Goal: Task Accomplishment & Management: Complete application form

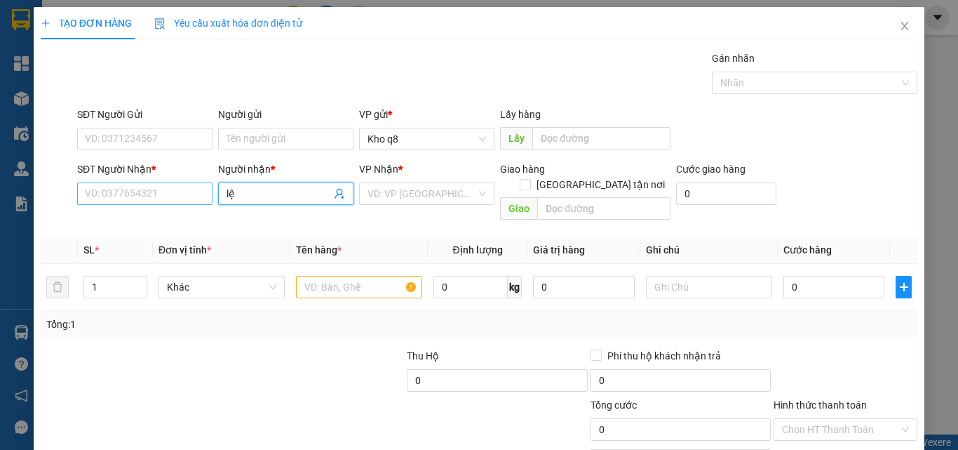
type input "lệ"
click at [122, 182] on input "SĐT Người Nhận *" at bounding box center [144, 193] width 135 height 22
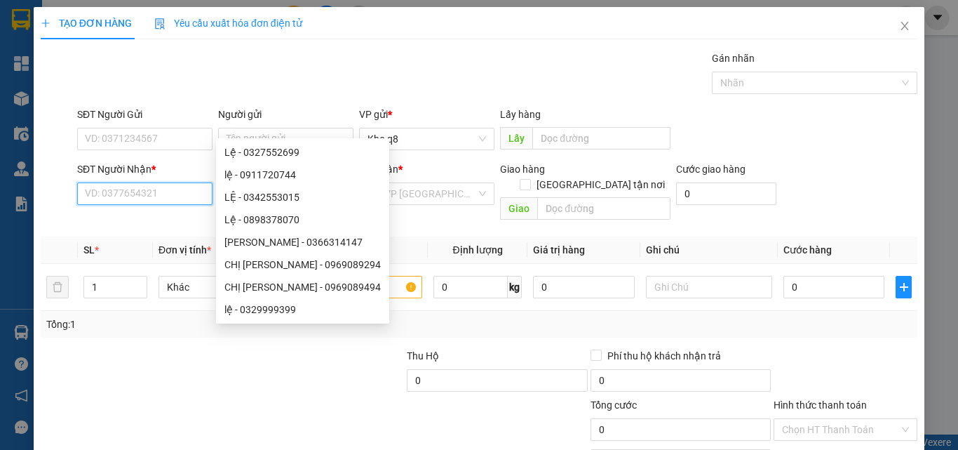
scroll to position [69, 0]
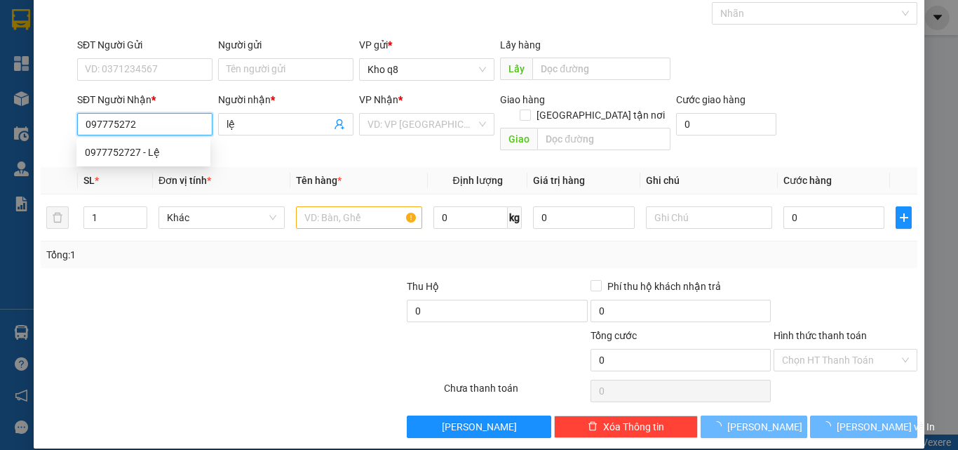
type input "0977752727"
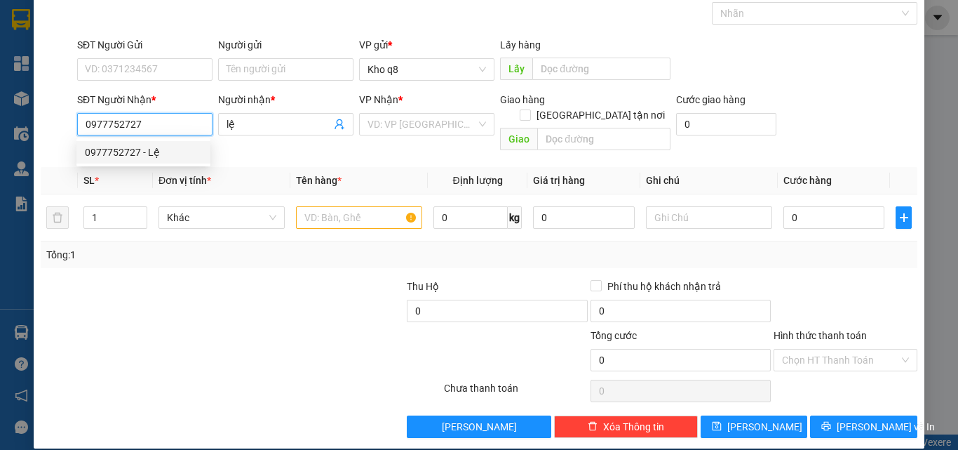
click at [114, 148] on div "0977752727 - Lệ" at bounding box center [143, 151] width 117 height 15
type input "Lệ"
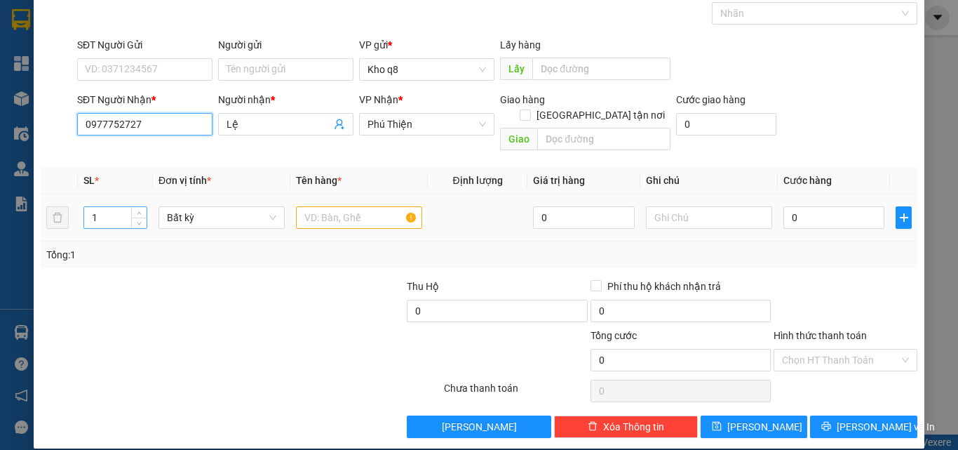
type input "0977752727"
click at [104, 207] on input "1" at bounding box center [115, 217] width 62 height 21
type input "5"
click at [316, 206] on input "text" at bounding box center [359, 217] width 126 height 22
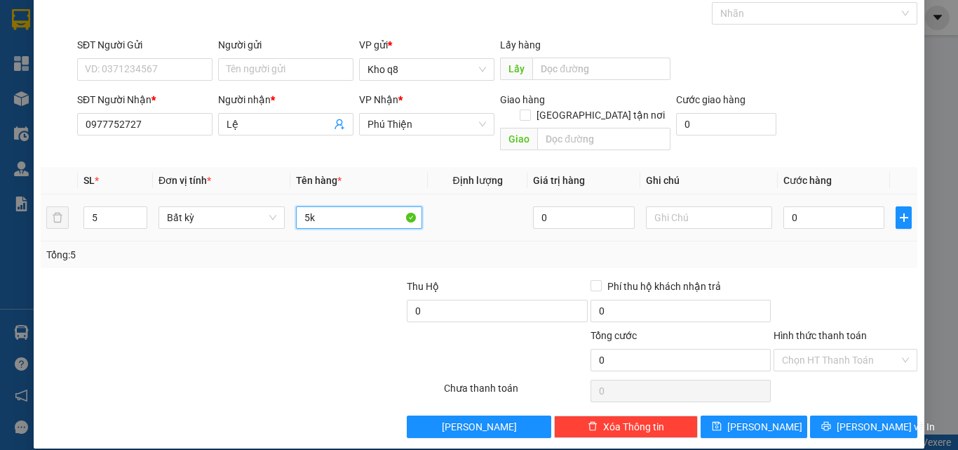
paste input "đ"
paste input "ô"
paste input "ồng"
paste input "ô"
paste input "ồ"
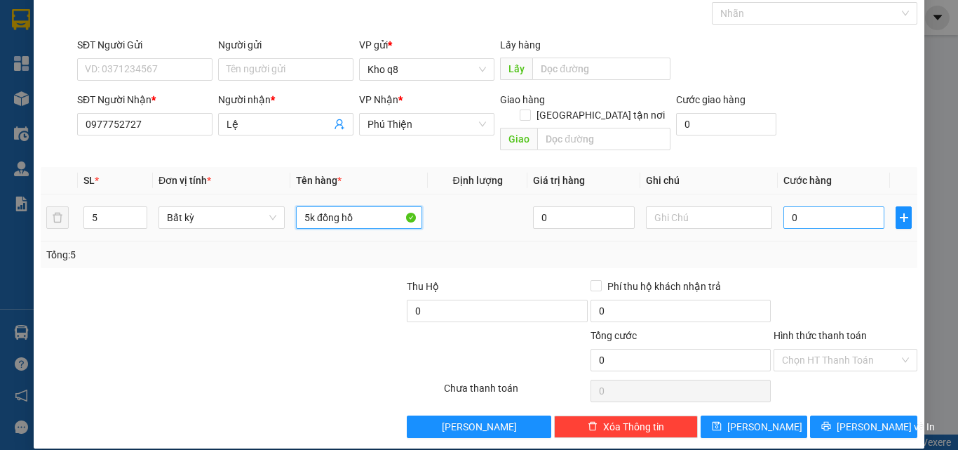
type input "5k đồng hồ"
click at [814, 206] on input "0" at bounding box center [833, 217] width 101 height 22
type input "3"
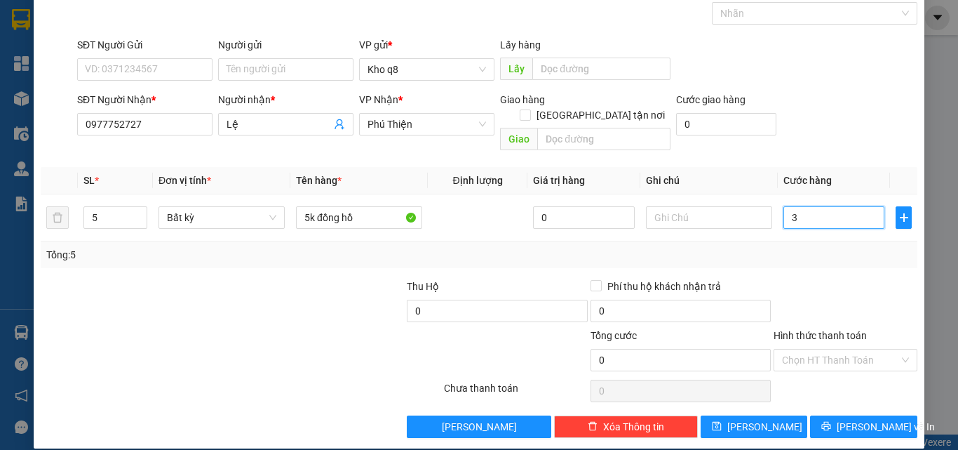
type input "3"
type input "35"
type input "350"
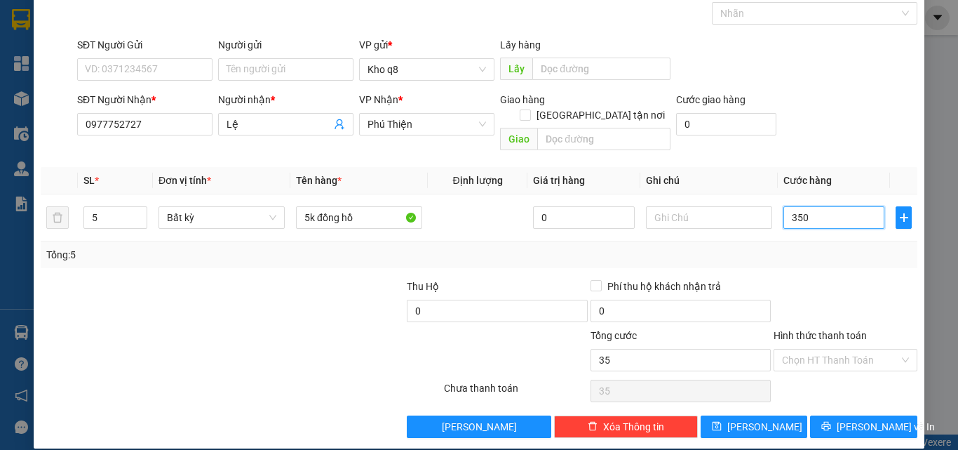
type input "350"
type input "350.000"
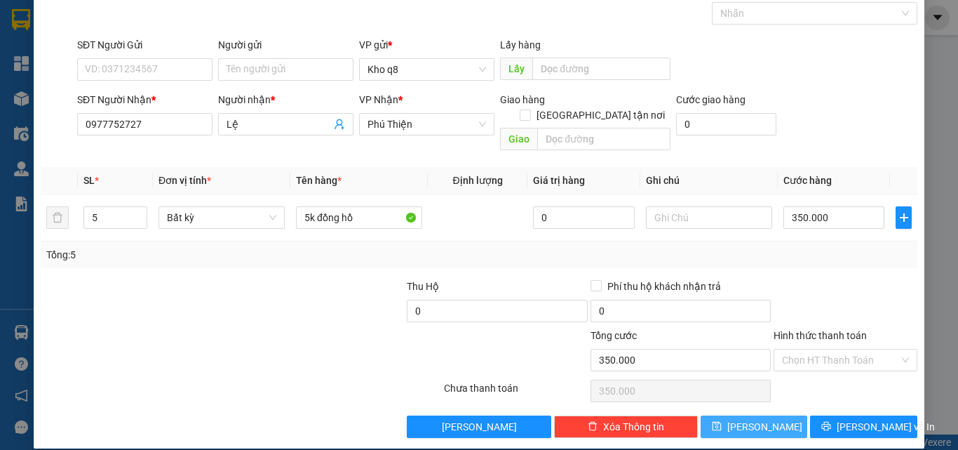
click at [759, 419] on span "[PERSON_NAME]" at bounding box center [764, 426] width 75 height 15
type input "1"
type input "0"
